Goal: Information Seeking & Learning: Learn about a topic

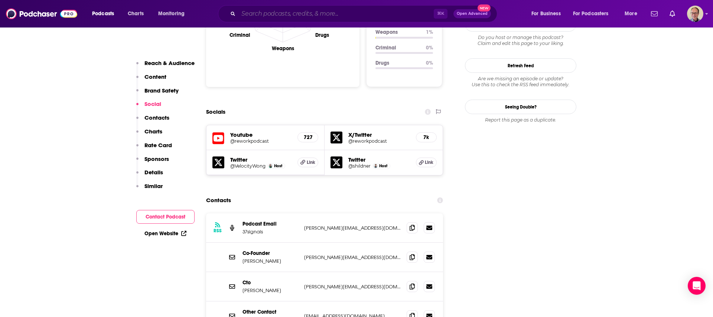
click at [292, 14] on input "Search podcasts, credits, & more..." at bounding box center [335, 14] width 195 height 12
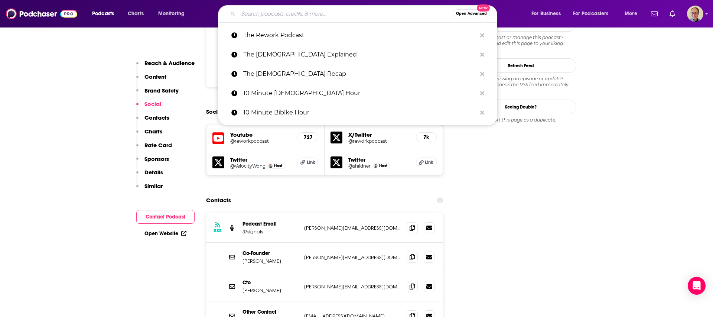
paste input "Good Mornings with CurlyNikki"
type input "Good Mornings with CurlyNikki"
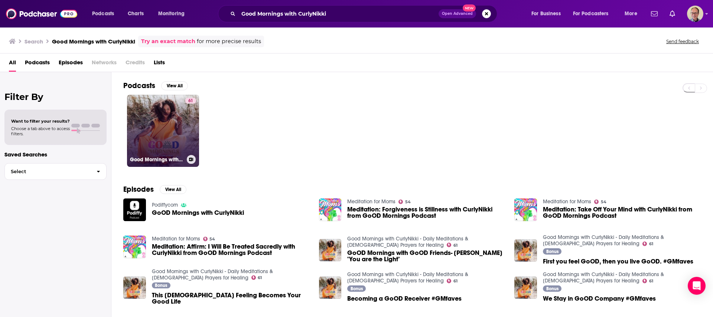
click at [169, 129] on link "61 Good Mornings with CurlyNikki - Daily Meditations & [DEMOGRAPHIC_DATA] Praye…" at bounding box center [163, 131] width 72 height 72
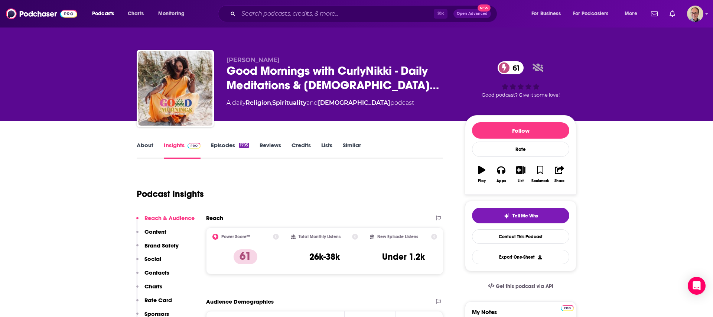
click at [145, 146] on link "About" at bounding box center [145, 150] width 17 height 17
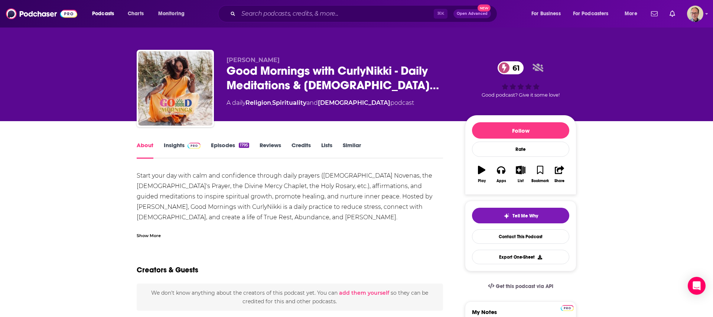
click at [172, 143] on link "Insights" at bounding box center [182, 150] width 37 height 17
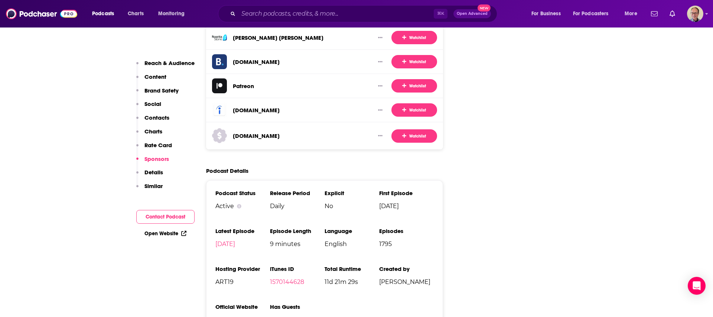
scroll to position [1320, 0]
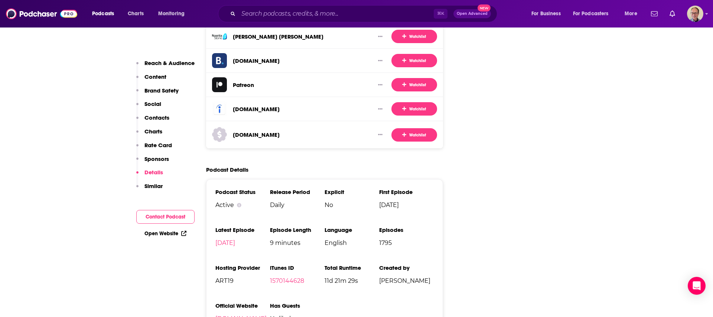
click at [159, 232] on link "Open Website" at bounding box center [165, 233] width 42 height 6
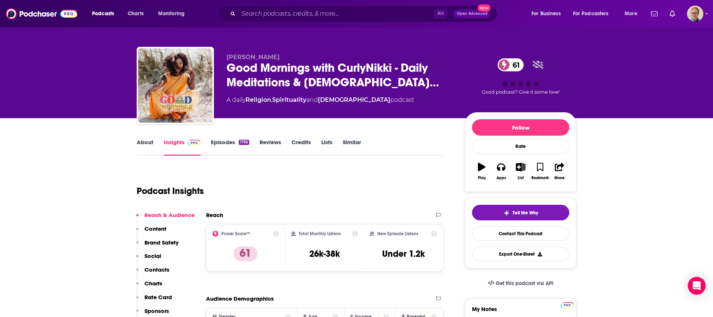
scroll to position [0, 0]
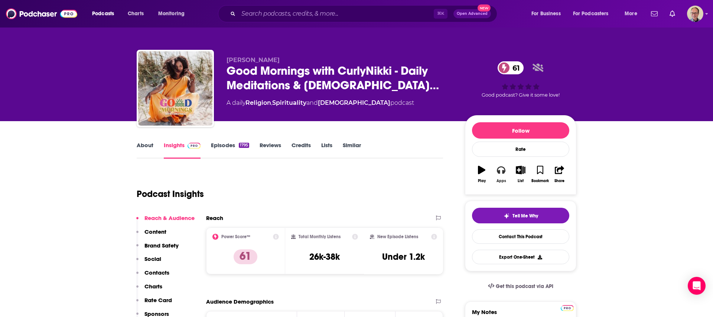
click at [501, 173] on icon "button" at bounding box center [501, 170] width 8 height 8
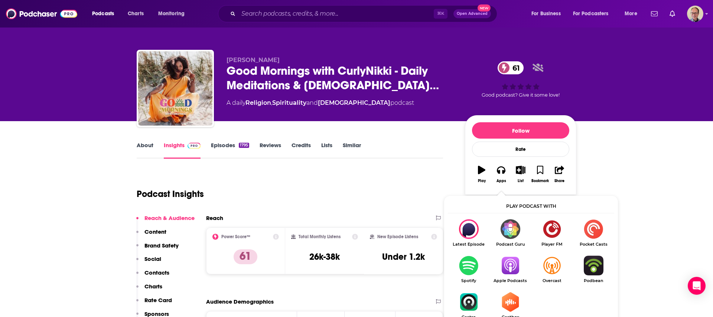
click at [512, 267] on img "Show Listen On dropdown" at bounding box center [510, 266] width 42 height 20
